Goal: Transaction & Acquisition: Purchase product/service

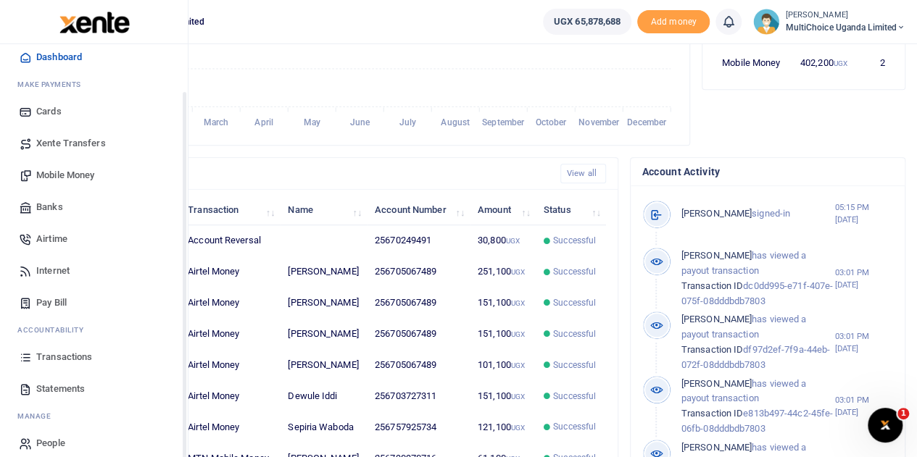
scroll to position [59, 0]
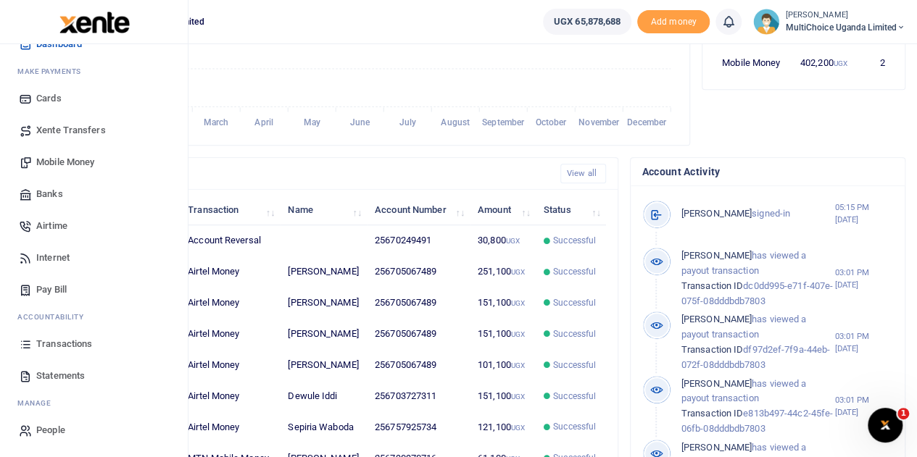
click at [57, 162] on span "Mobile Money" at bounding box center [65, 162] width 58 height 14
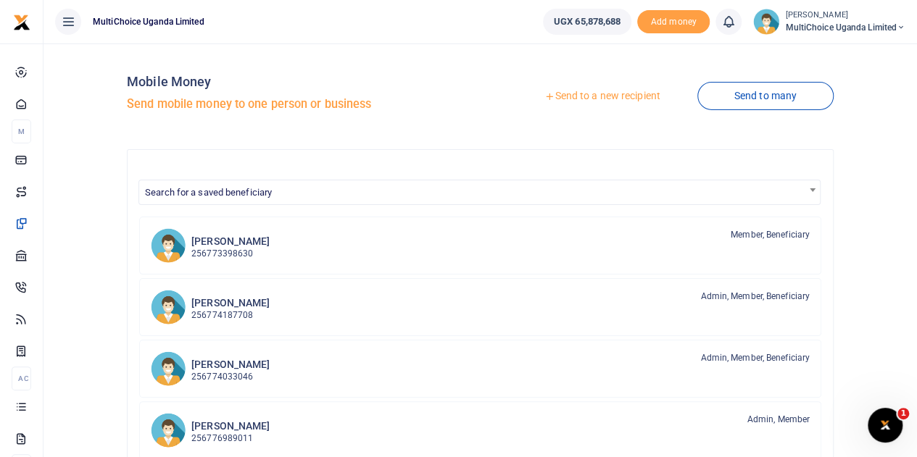
click at [628, 95] on link "Send to a new recipient" at bounding box center [601, 96] width 189 height 26
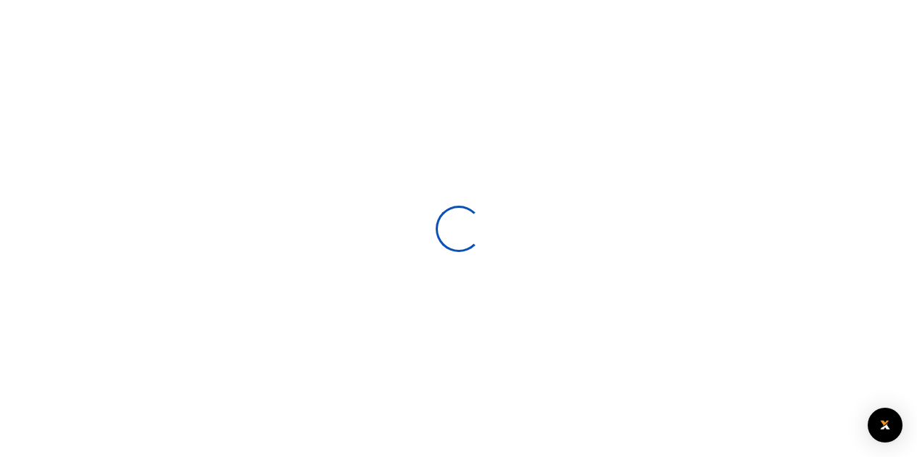
select select
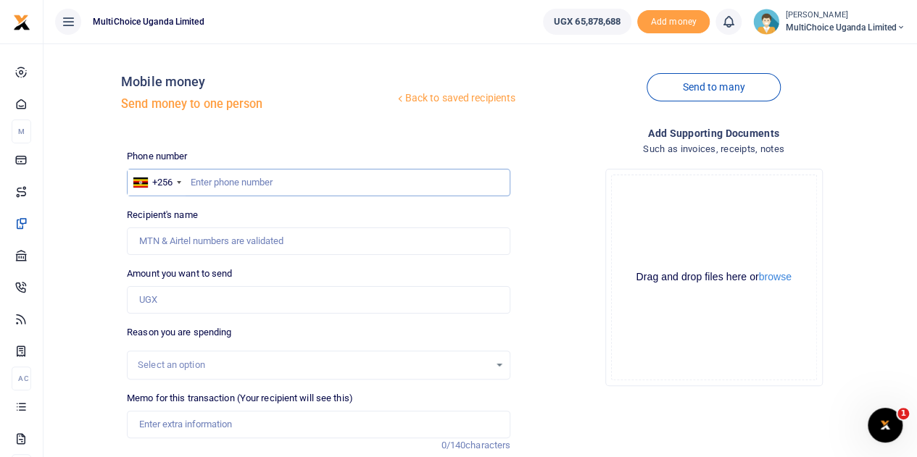
click at [348, 179] on input "text" at bounding box center [318, 183] width 383 height 28
type input "0778059470"
type input "[PERSON_NAME]"
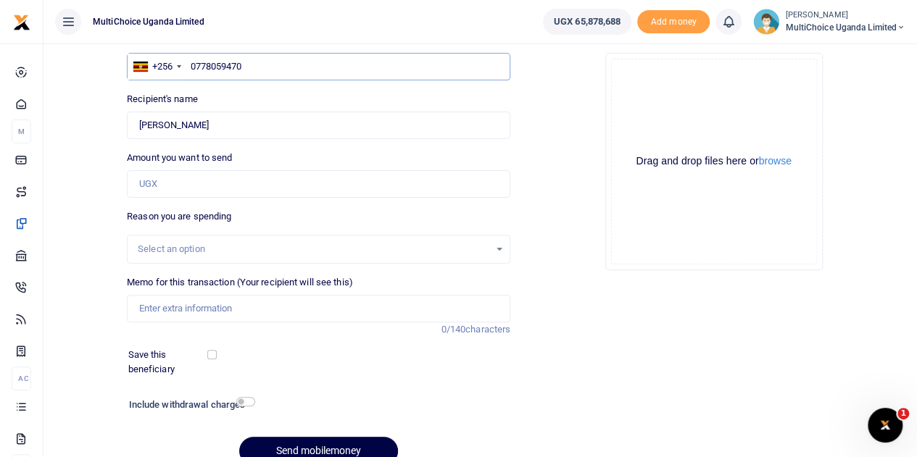
scroll to position [145, 0]
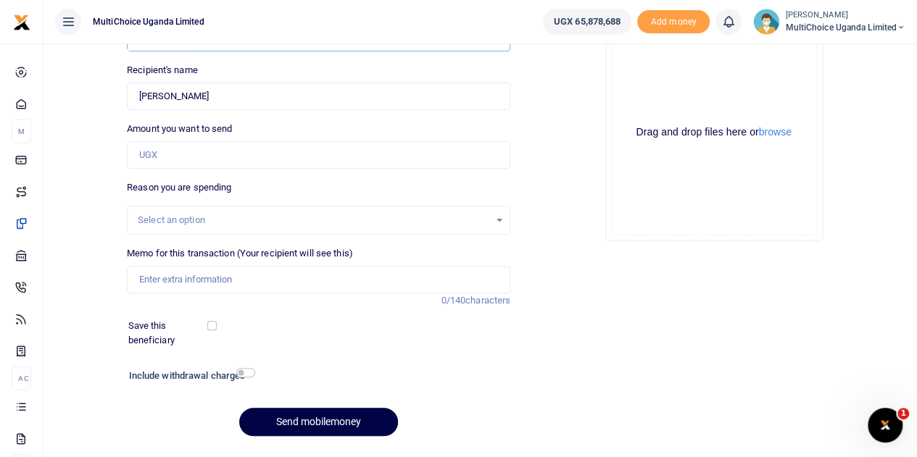
type input "0778059470"
click at [217, 280] on input "Memo for this transaction (Your recipient will see this)" at bounding box center [318, 280] width 383 height 28
paste input "DE facilitation August"
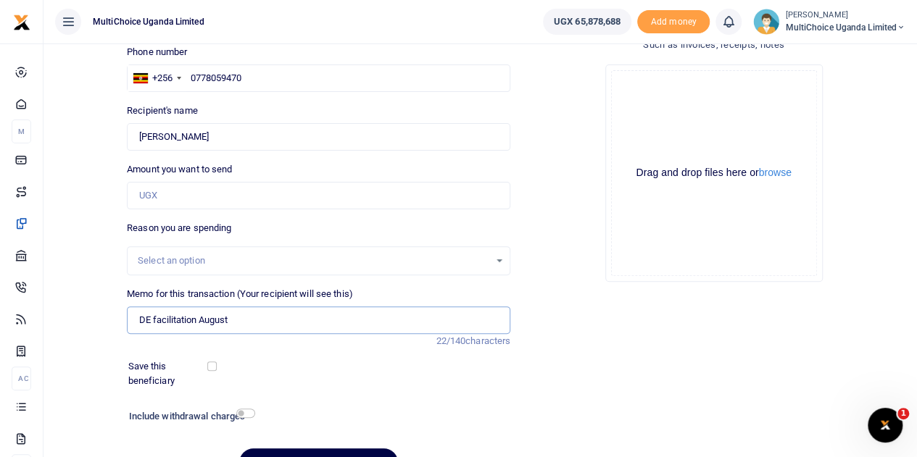
scroll to position [72, 0]
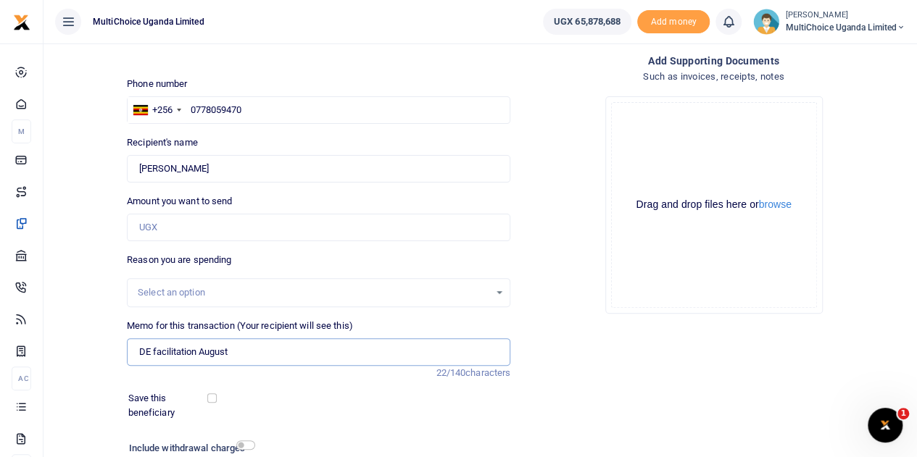
type input "DE facilitation August"
click at [217, 226] on input "Amount you want to send" at bounding box center [318, 228] width 383 height 28
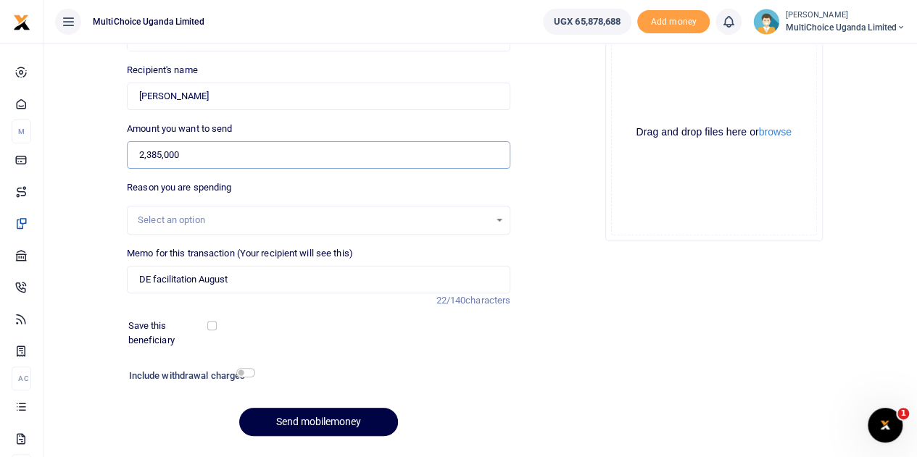
type input "2,385,000"
click at [585, 357] on div "Add supporting Documents Such as invoices, receipts, notes Drop your files here…" at bounding box center [713, 213] width 395 height 467
click at [268, 425] on button "Send mobilemoney" at bounding box center [318, 422] width 159 height 28
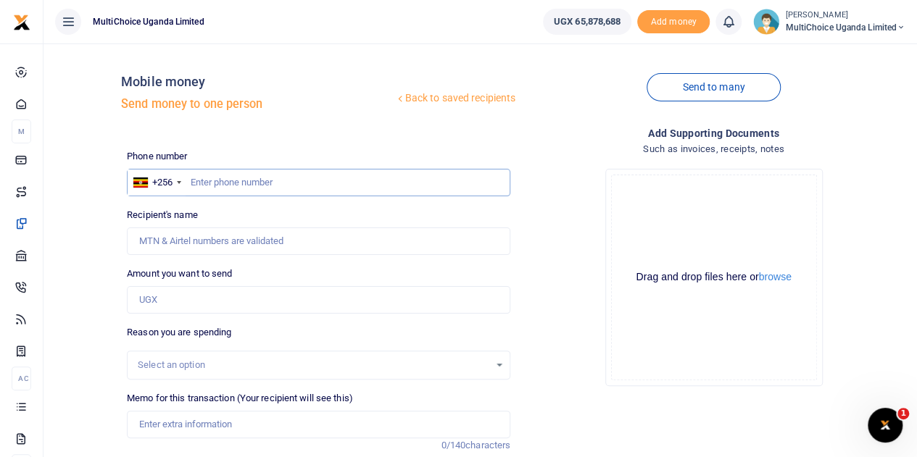
click at [262, 189] on input "text" at bounding box center [318, 183] width 383 height 28
type input "0780133925"
type input "Racheal Agaba"
type input "0780133925"
click at [247, 298] on input "Amount you want to send" at bounding box center [318, 300] width 383 height 28
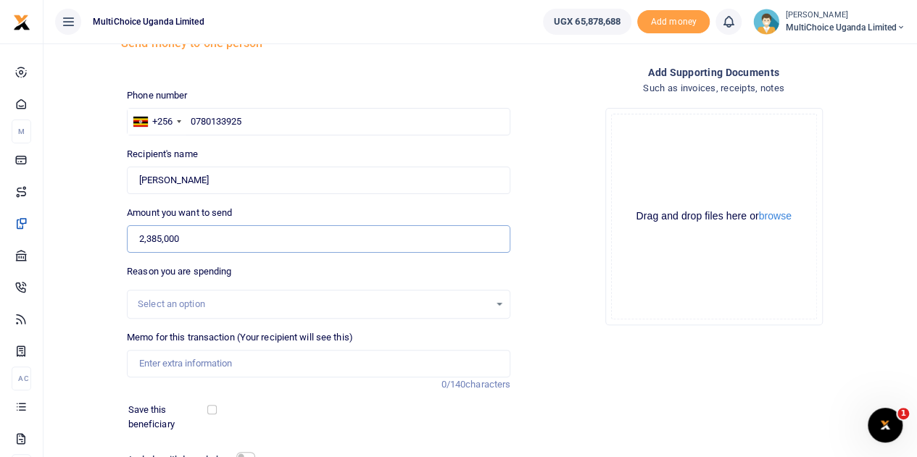
scroll to position [145, 0]
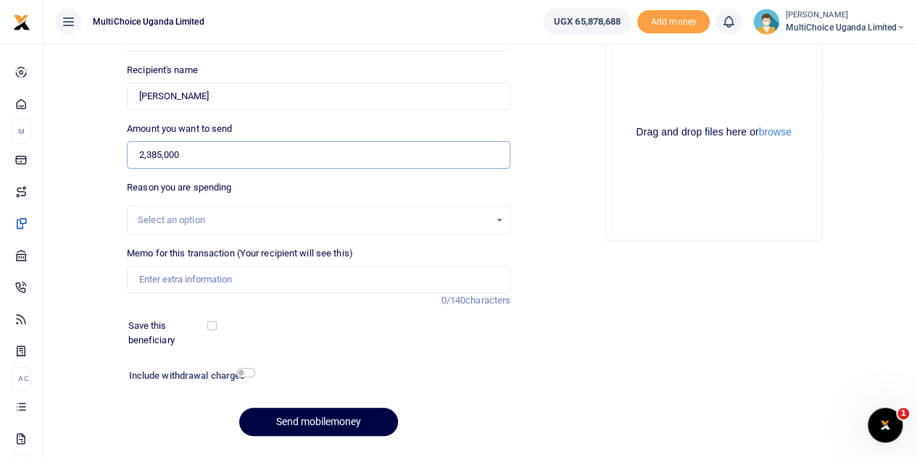
type input "2,385,000"
click at [249, 282] on input "Memo for this transaction (Your recipient will see this)" at bounding box center [318, 280] width 383 height 28
paste input "DE facilitation August"
type input "DE facilitation August"
click at [549, 193] on div "Drop your files here Drag and drop files here or browse Powered by Uppy" at bounding box center [713, 132] width 383 height 241
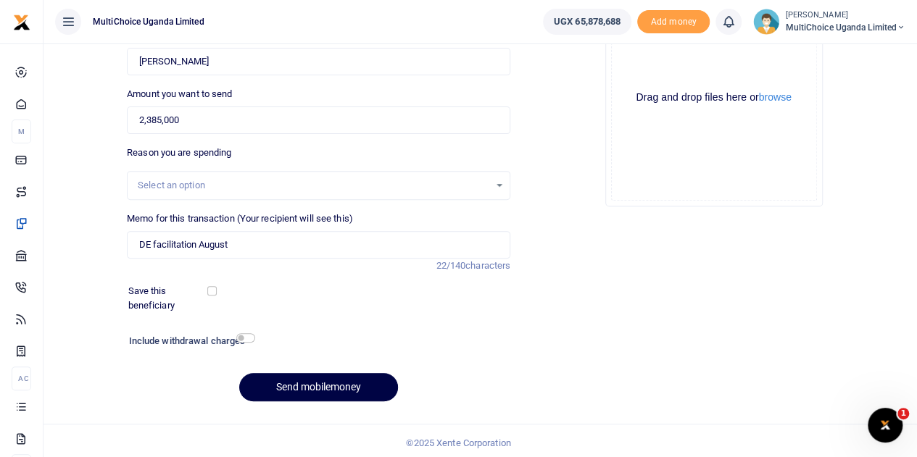
scroll to position [183, 0]
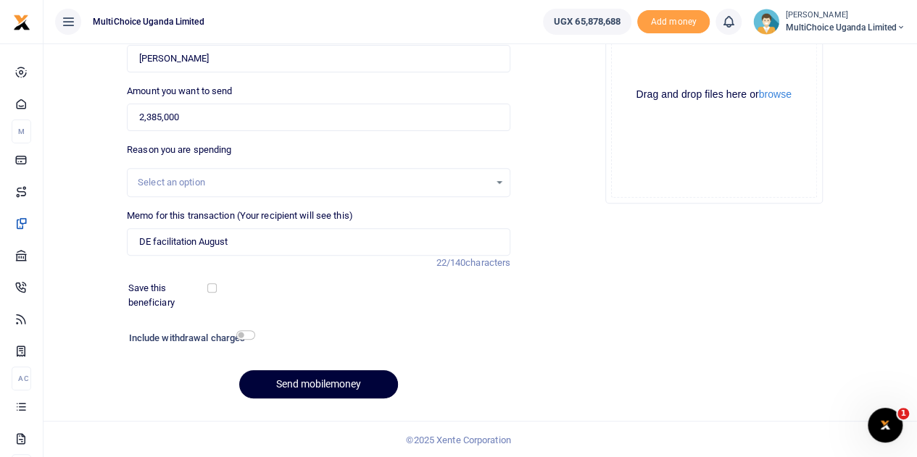
click at [340, 375] on button "Send mobilemoney" at bounding box center [318, 384] width 159 height 28
